Goal: Find contact information: Obtain details needed to contact an individual or organization

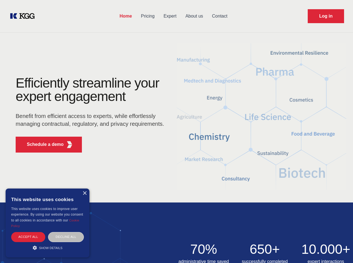
click at [176, 131] on div "Efficiently streamline your expert engagement Benefit from efficient access to …" at bounding box center [92, 116] width 170 height 81
click at [42, 145] on p "Schedule a demo" at bounding box center [45, 144] width 37 height 7
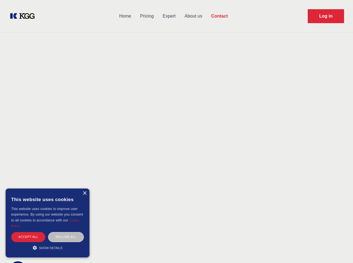
click at [84, 193] on div "× This website uses cookies This website uses cookies to improve user experienc…" at bounding box center [48, 223] width 84 height 69
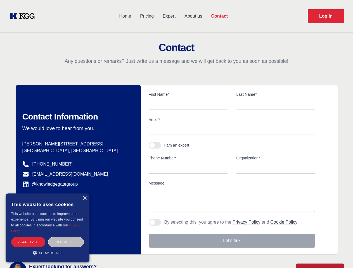
click at [28, 237] on div "Accept all" at bounding box center [28, 242] width 34 height 10
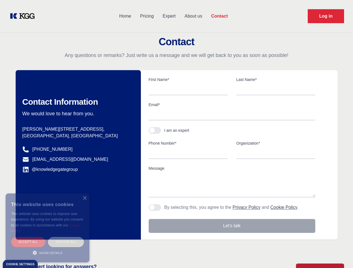
click at [66, 237] on div "Decline all" at bounding box center [66, 242] width 36 height 10
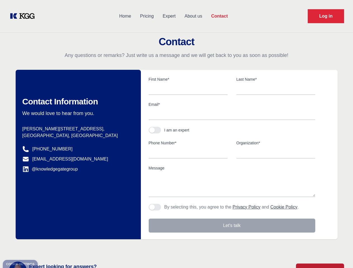
click at [47, 248] on main "Contact Any questions or remarks? Just write us a message and we will get back …" at bounding box center [176, 145] width 353 height 291
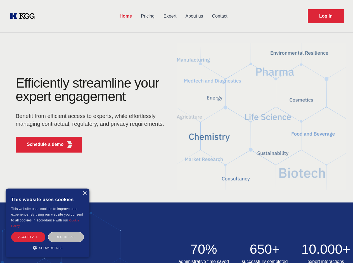
click at [176, 131] on div "Efficiently streamline your expert engagement Benefit from efficient access to …" at bounding box center [92, 116] width 170 height 81
click at [42, 145] on p "Schedule a demo" at bounding box center [45, 144] width 37 height 7
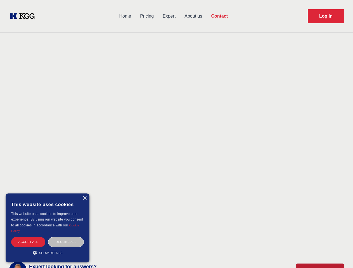
click at [84, 193] on div "× This website uses cookies This website uses cookies to improve user experienc…" at bounding box center [48, 227] width 84 height 69
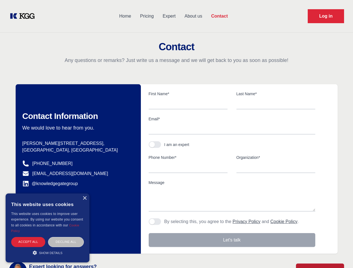
click at [28, 237] on div "Accept all" at bounding box center [28, 242] width 34 height 10
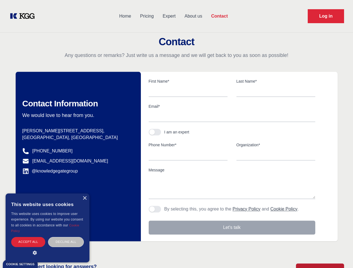
click at [66, 237] on div "Decline all" at bounding box center [66, 242] width 36 height 10
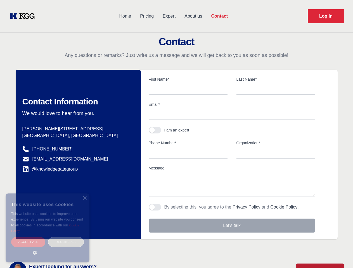
click at [47, 248] on main "Contact Any questions or remarks? Just write us a message and we will get back …" at bounding box center [176, 145] width 353 height 291
